Goal: Navigation & Orientation: Find specific page/section

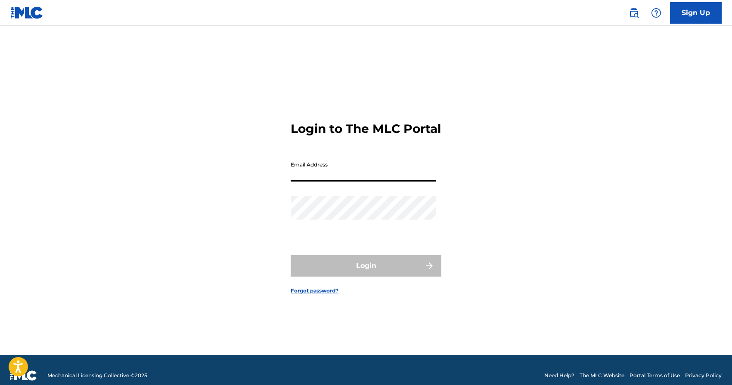
click at [318, 182] on input "Email Address" at bounding box center [362, 169] width 145 height 25
type input "[EMAIL_ADDRESS][DOMAIN_NAME]"
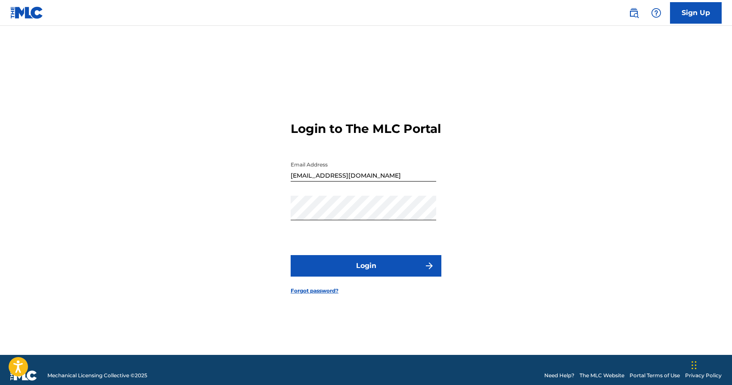
click at [352, 272] on button "Login" at bounding box center [365, 266] width 151 height 22
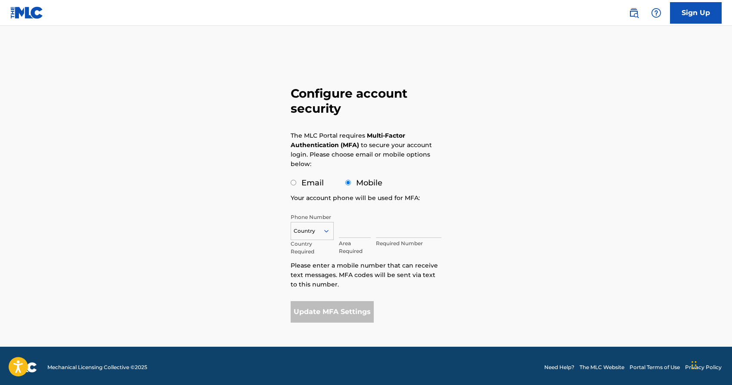
click at [322, 230] on icon at bounding box center [326, 231] width 8 height 8
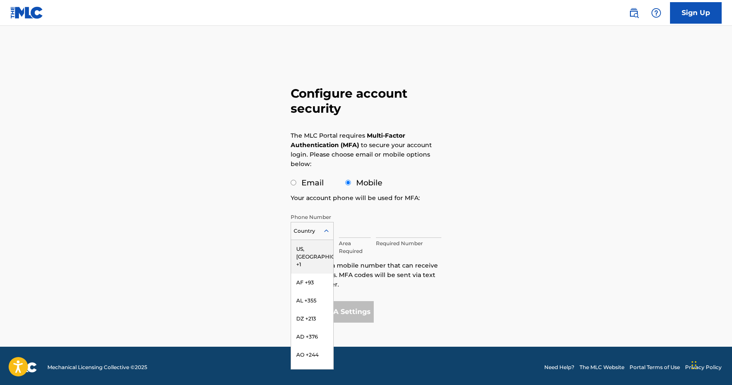
click at [313, 250] on div "US, [GEOGRAPHIC_DATA] +1" at bounding box center [312, 257] width 42 height 34
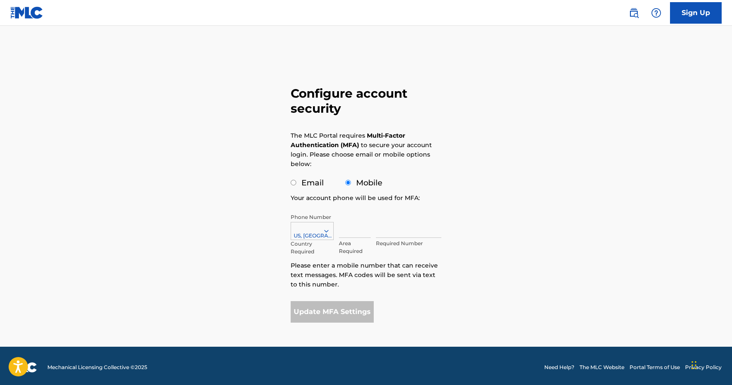
click at [350, 228] on input "text" at bounding box center [355, 225] width 32 height 25
type input "806"
click at [383, 232] on input "text" at bounding box center [408, 225] width 65 height 25
type input "2231006"
click at [324, 315] on button "Update MFA Settings" at bounding box center [331, 312] width 83 height 22
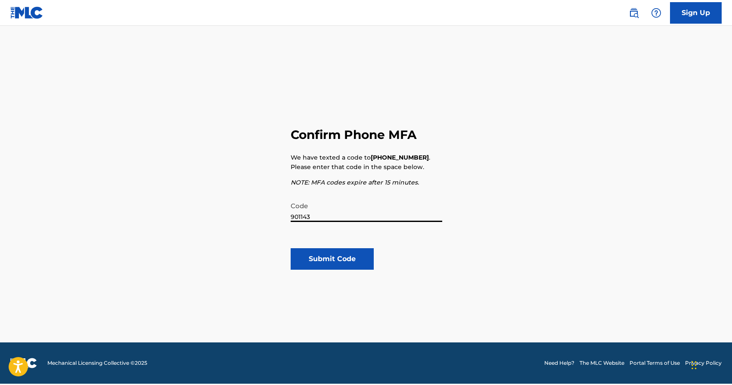
type input "901143"
click at [341, 256] on button "Submit Code" at bounding box center [331, 259] width 83 height 22
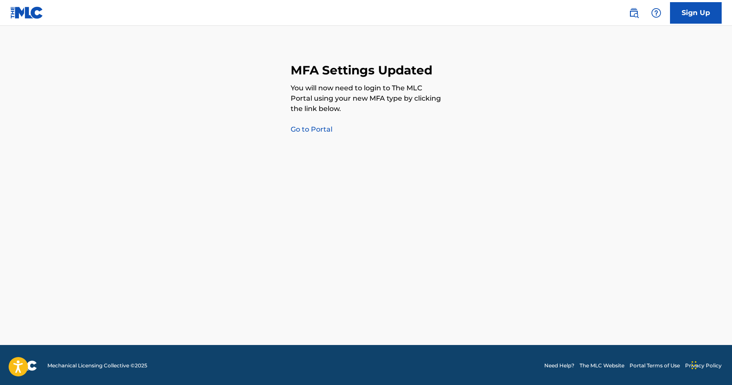
click at [315, 130] on link "Go to Portal" at bounding box center [311, 129] width 42 height 8
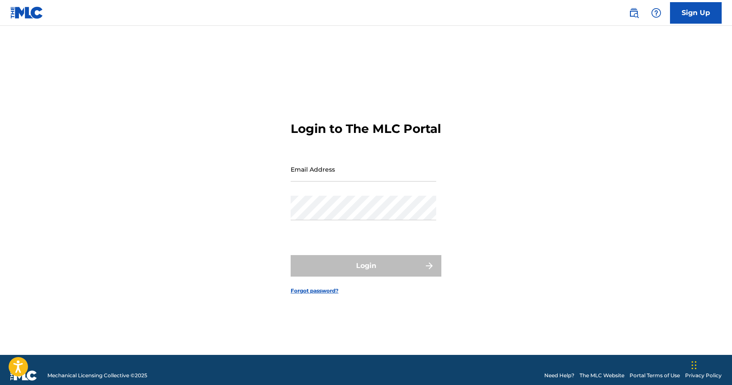
click at [311, 182] on input "Email Address" at bounding box center [362, 169] width 145 height 25
type input "[EMAIL_ADDRESS][DOMAIN_NAME]"
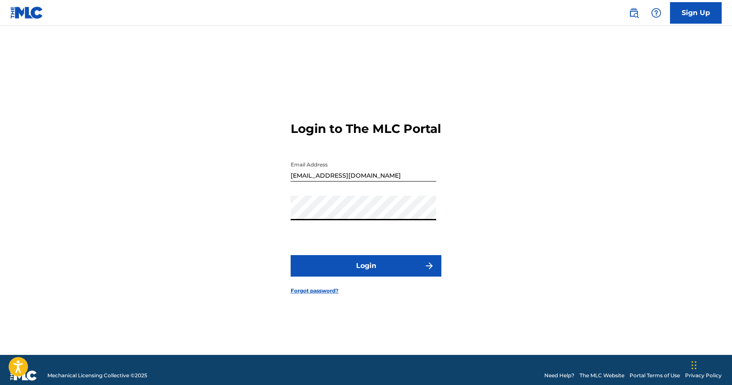
click at [339, 272] on button "Login" at bounding box center [365, 266] width 151 height 22
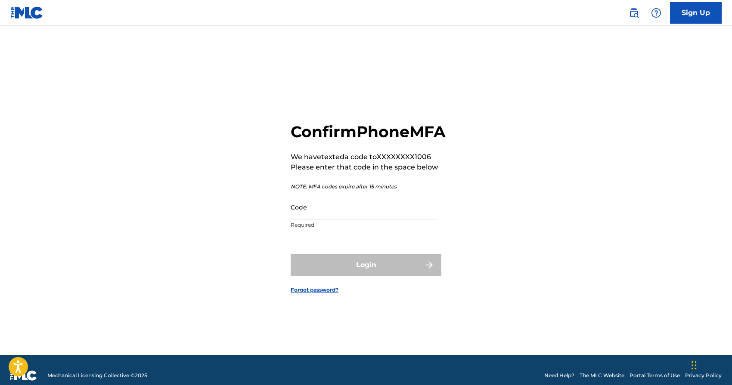
click at [339, 217] on input "Code" at bounding box center [362, 207] width 145 height 25
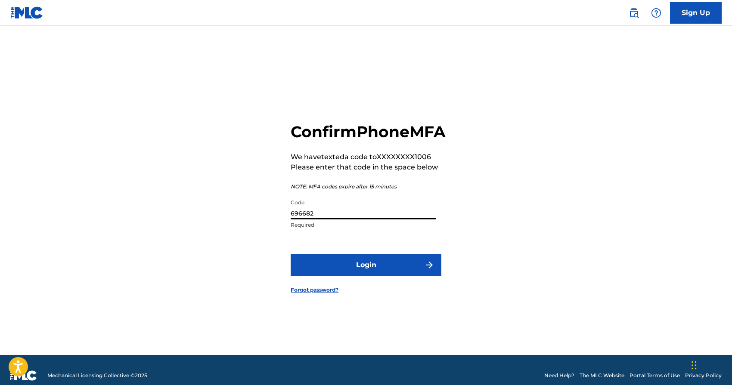
type input "696682"
click at [347, 269] on button "Login" at bounding box center [365, 265] width 151 height 22
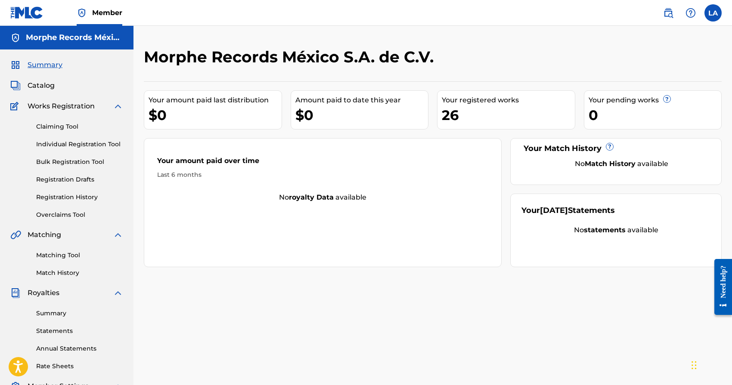
click at [466, 105] on div "26" at bounding box center [508, 114] width 133 height 19
click at [63, 145] on link "Individual Registration Tool" at bounding box center [79, 144] width 87 height 9
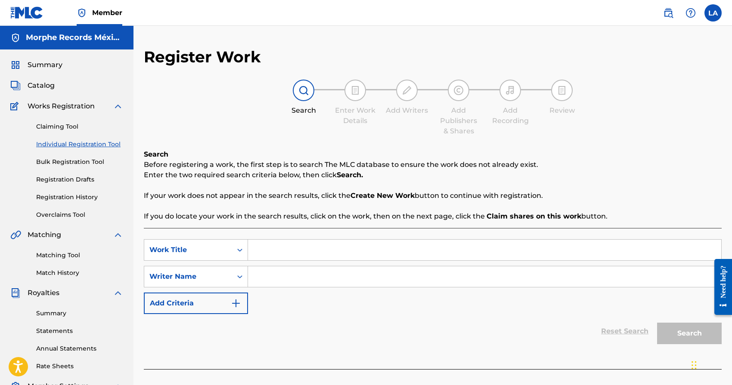
click at [63, 161] on link "Bulk Registration Tool" at bounding box center [79, 161] width 87 height 9
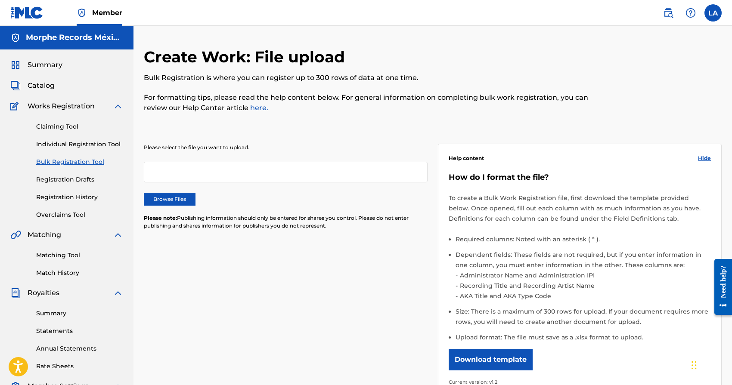
click at [60, 179] on link "Registration Drafts" at bounding box center [79, 179] width 87 height 9
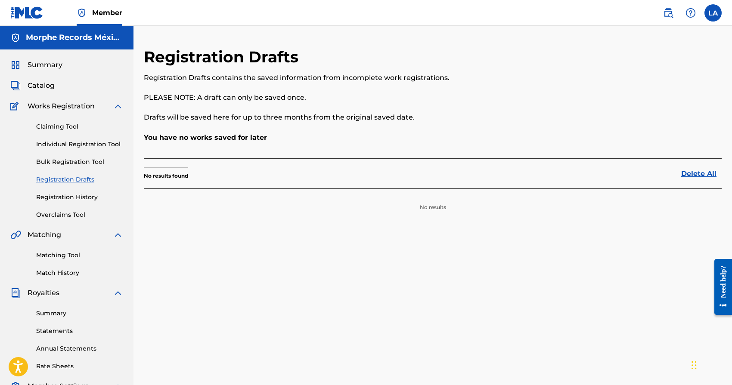
click at [60, 197] on link "Registration History" at bounding box center [79, 197] width 87 height 9
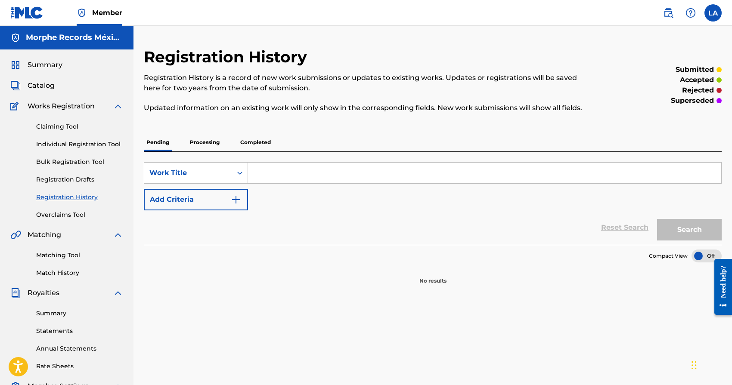
click at [60, 214] on link "Overclaims Tool" at bounding box center [79, 214] width 87 height 9
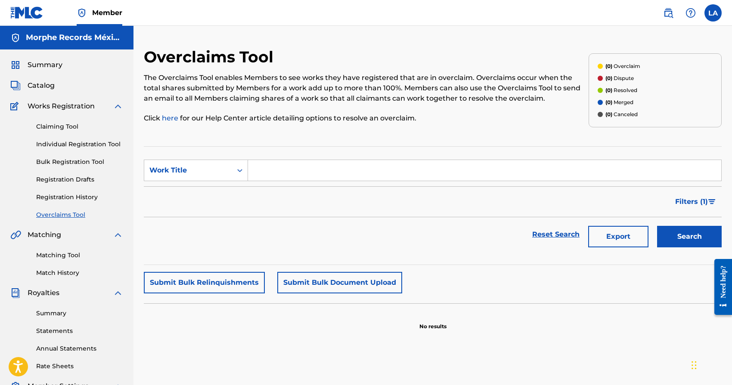
click at [41, 90] on span "Catalog" at bounding box center [41, 85] width 27 height 10
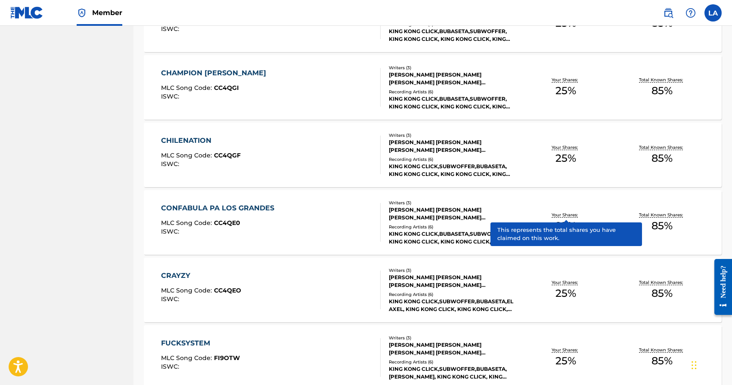
scroll to position [600, 0]
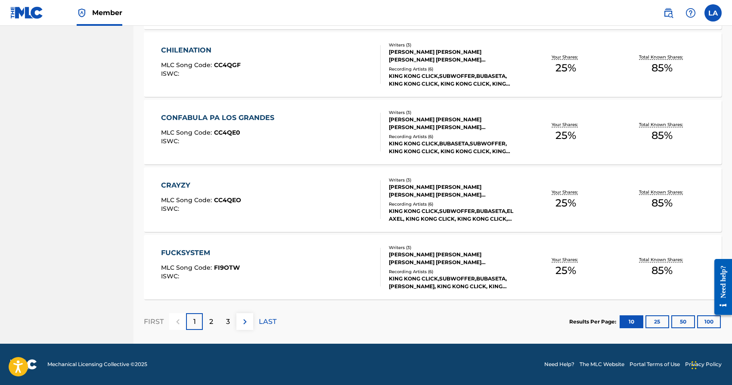
click at [656, 319] on button "25" at bounding box center [657, 321] width 24 height 13
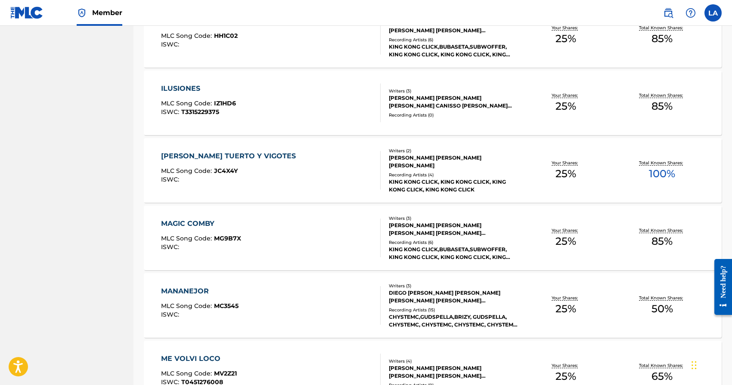
scroll to position [1047, 0]
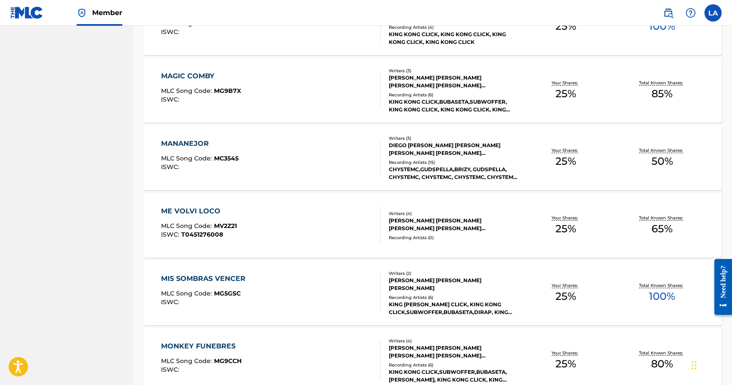
click at [435, 227] on div "[PERSON_NAME] [PERSON_NAME] [PERSON_NAME] [PERSON_NAME] [PERSON_NAME] [PERSON_N…" at bounding box center [453, 224] width 129 height 15
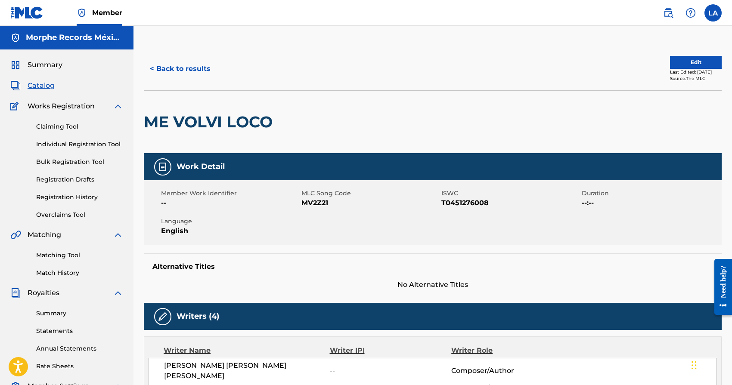
click at [55, 127] on link "Claiming Tool" at bounding box center [79, 126] width 87 height 9
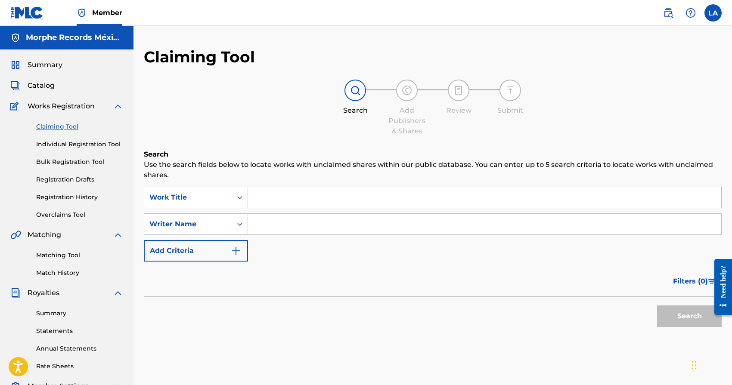
click at [34, 88] on span "Catalog" at bounding box center [41, 85] width 27 height 10
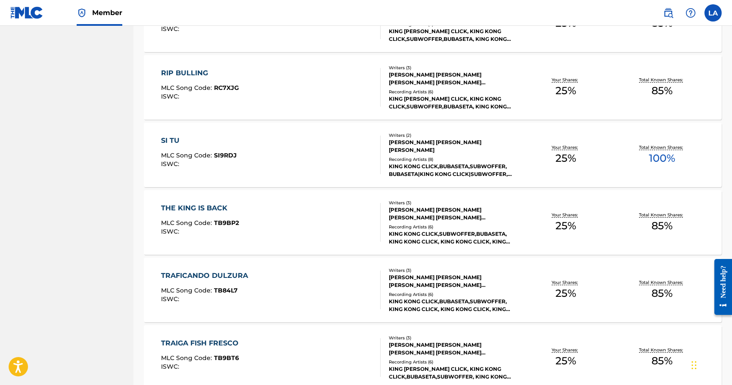
scroll to position [1613, 0]
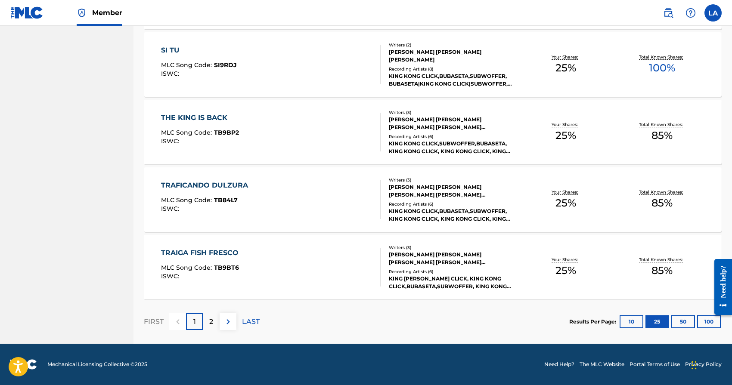
click at [681, 318] on button "50" at bounding box center [683, 321] width 24 height 13
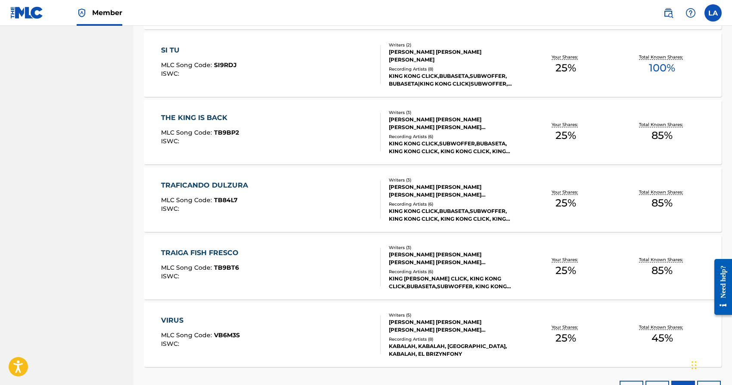
scroll to position [1677, 0]
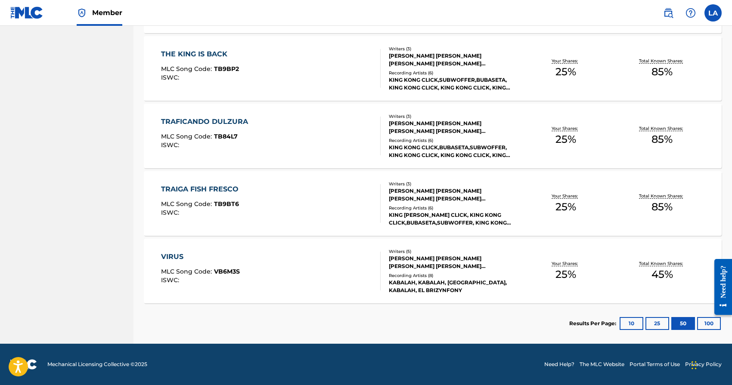
click at [700, 324] on button "100" at bounding box center [709, 323] width 24 height 13
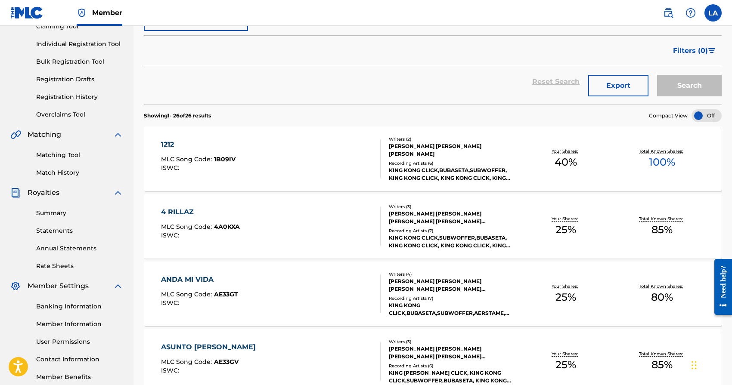
scroll to position [117, 0]
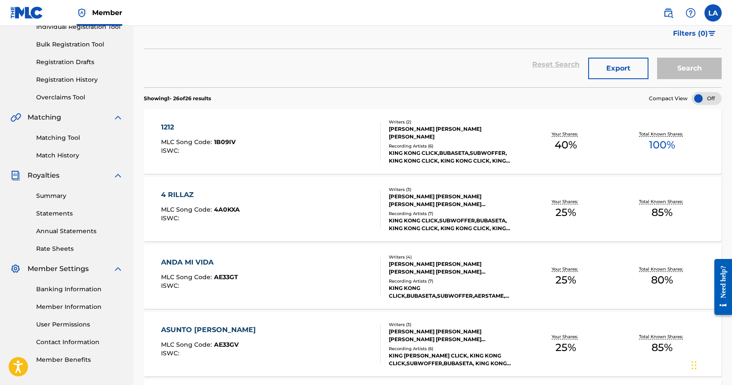
click at [48, 177] on span "Royalties" at bounding box center [44, 175] width 32 height 10
click at [49, 196] on link "Summary" at bounding box center [79, 195] width 87 height 9
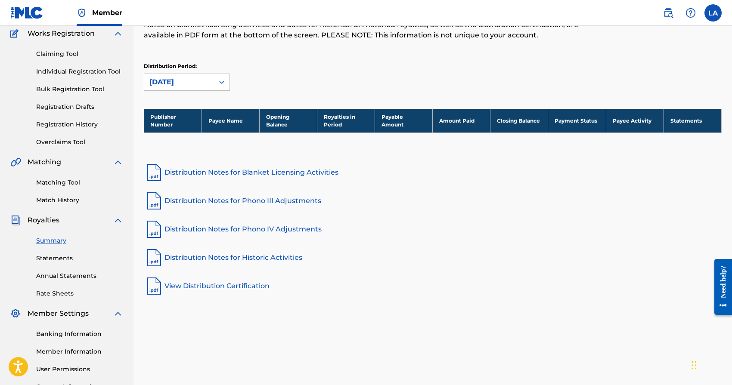
scroll to position [90, 0]
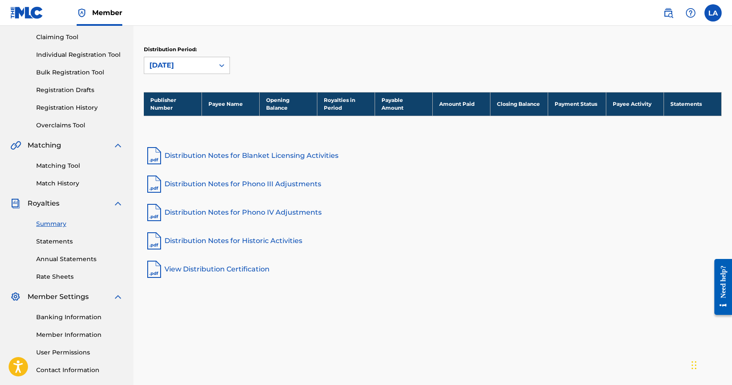
click at [47, 239] on link "Statements" at bounding box center [79, 241] width 87 height 9
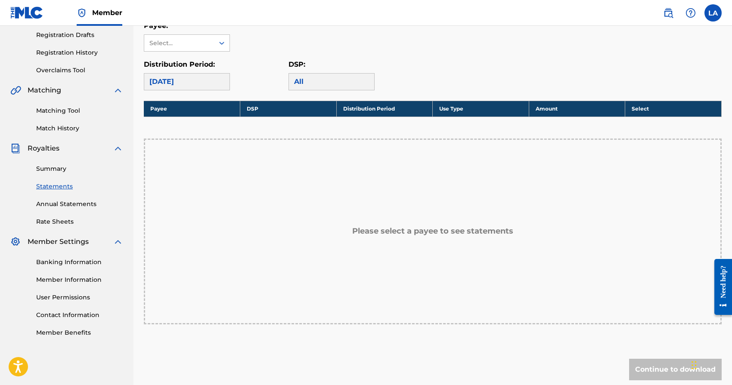
scroll to position [154, 0]
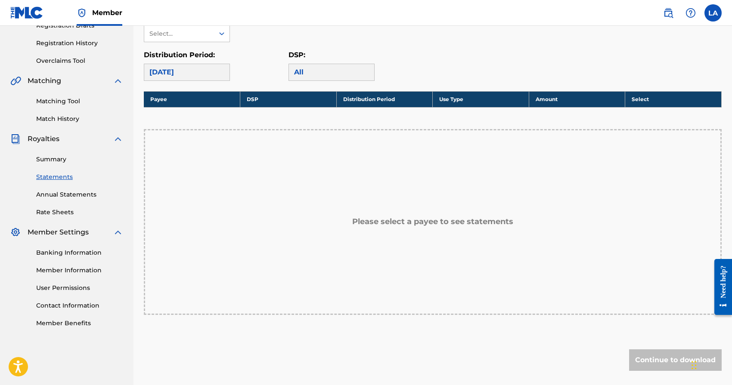
click at [48, 196] on link "Annual Statements" at bounding box center [79, 194] width 87 height 9
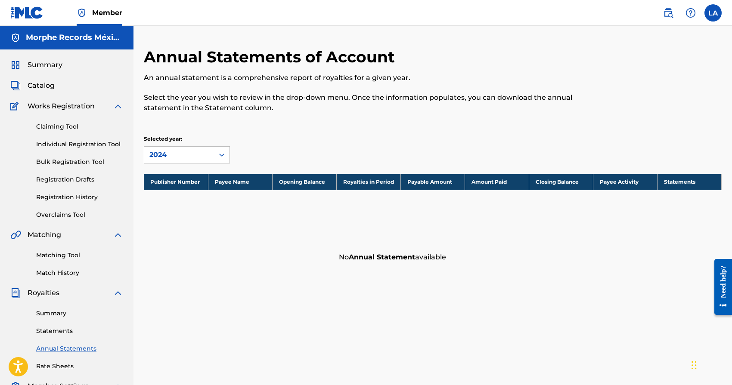
click at [58, 216] on link "Overclaims Tool" at bounding box center [79, 214] width 87 height 9
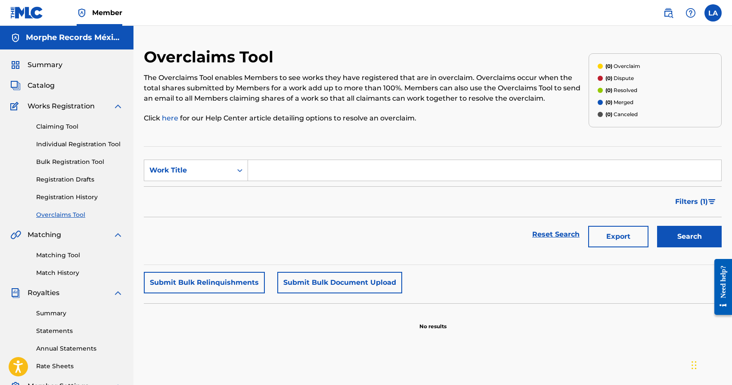
click at [710, 12] on label at bounding box center [712, 12] width 17 height 17
click at [713, 13] on input "LA Leyton [PERSON_NAME] [EMAIL_ADDRESS][DOMAIN_NAME] Notification Preferences P…" at bounding box center [713, 13] width 0 height 0
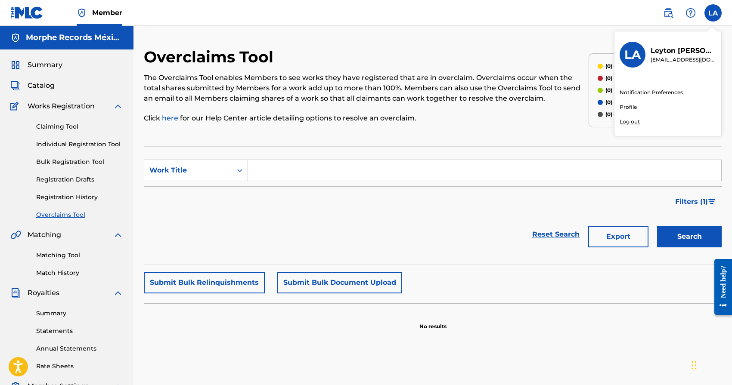
click at [537, 35] on div "Overclaims Tool The Overclaims Tool enables Members to see works they have regi…" at bounding box center [432, 259] width 598 height 466
